Goal: Task Accomplishment & Management: Manage account settings

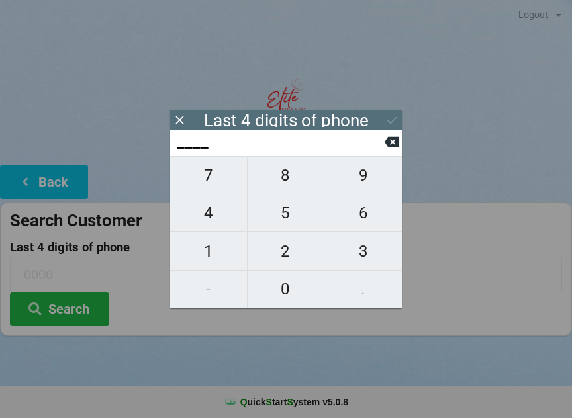
click at [218, 220] on span "4" at bounding box center [208, 213] width 77 height 28
type input "4___"
click at [218, 183] on span "7" at bounding box center [208, 175] width 77 height 28
type input "47__"
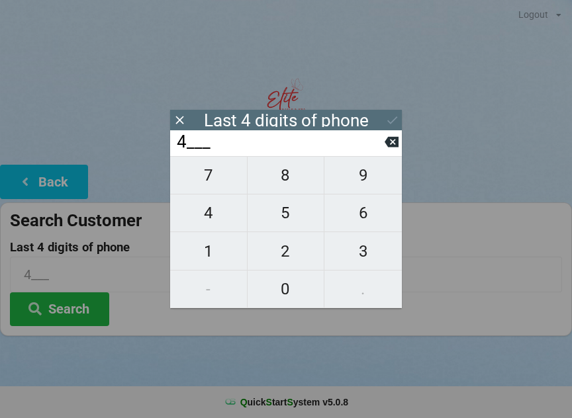
type input "47__"
click at [361, 212] on span "6" at bounding box center [362, 213] width 77 height 28
type input "476_"
click at [284, 251] on span "2" at bounding box center [285, 251] width 77 height 28
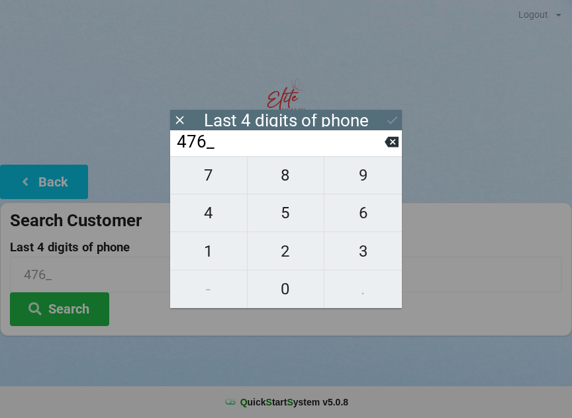
type input "4762"
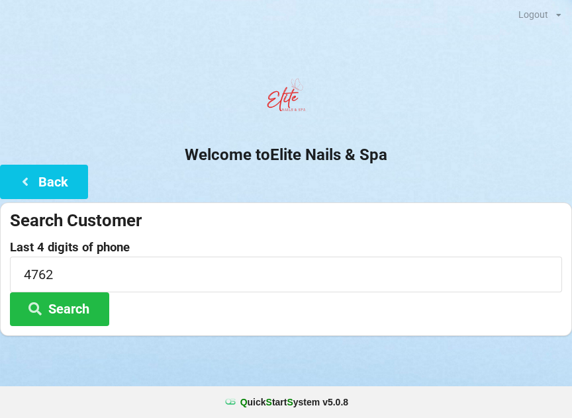
click at [69, 314] on button "Search" at bounding box center [59, 309] width 99 height 34
click at [50, 306] on button "Search" at bounding box center [59, 309] width 99 height 34
click at [50, 187] on button "Back" at bounding box center [44, 182] width 88 height 34
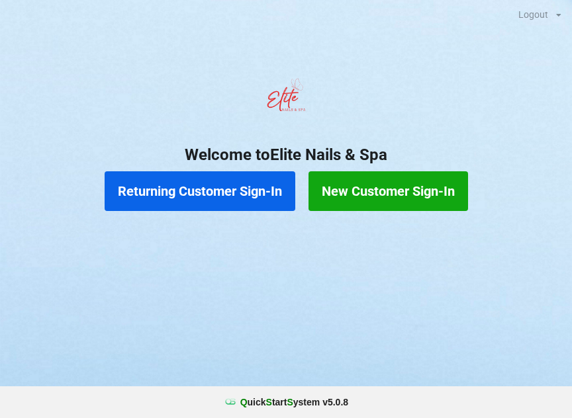
click at [238, 188] on button "Returning Customer Sign-In" at bounding box center [200, 191] width 191 height 40
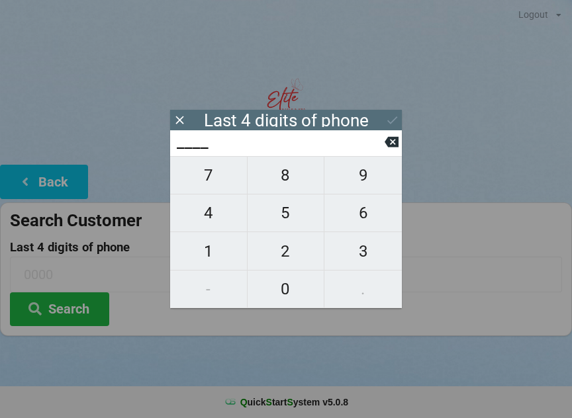
click at [214, 222] on span "4" at bounding box center [208, 213] width 77 height 28
type input "4___"
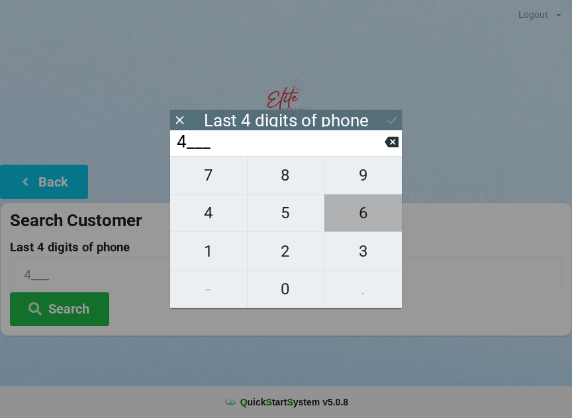
click at [372, 214] on span "6" at bounding box center [362, 213] width 77 height 28
type input "46__"
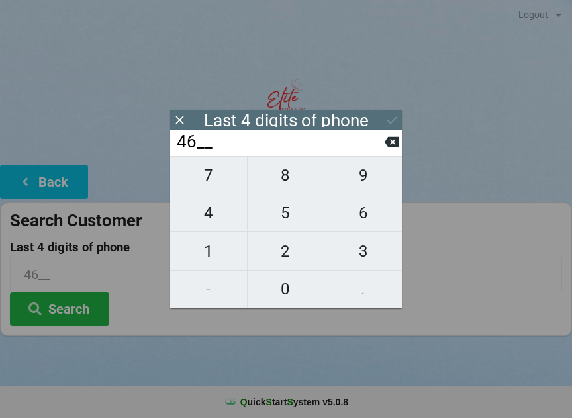
click at [222, 178] on span "7" at bounding box center [208, 175] width 77 height 28
type input "467_"
click at [295, 253] on span "2" at bounding box center [285, 251] width 77 height 28
type input "4672"
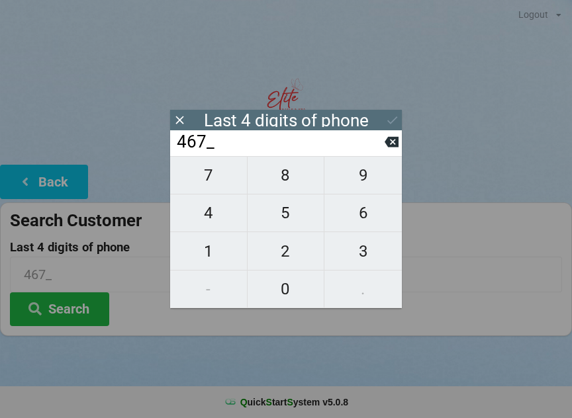
type input "4672"
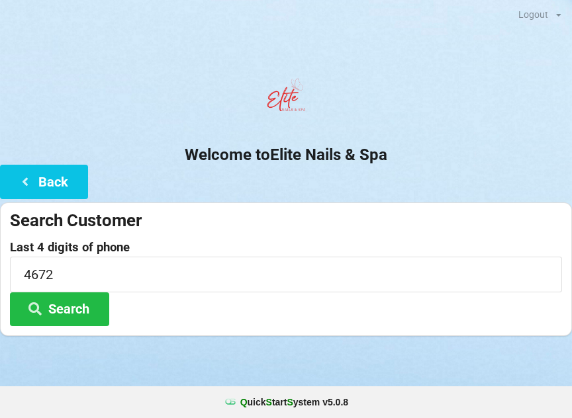
click at [134, 304] on div "Last 4 digits of phone 4672 Search" at bounding box center [286, 283] width 552 height 85
click at [71, 306] on button "Search" at bounding box center [59, 309] width 99 height 34
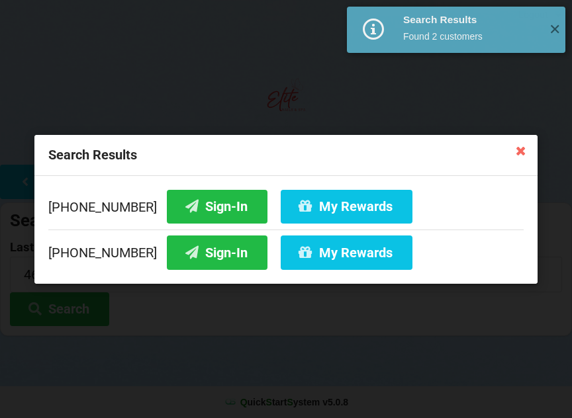
click at [196, 256] on button "Sign-In" at bounding box center [217, 253] width 101 height 34
